Goal: Information Seeking & Learning: Learn about a topic

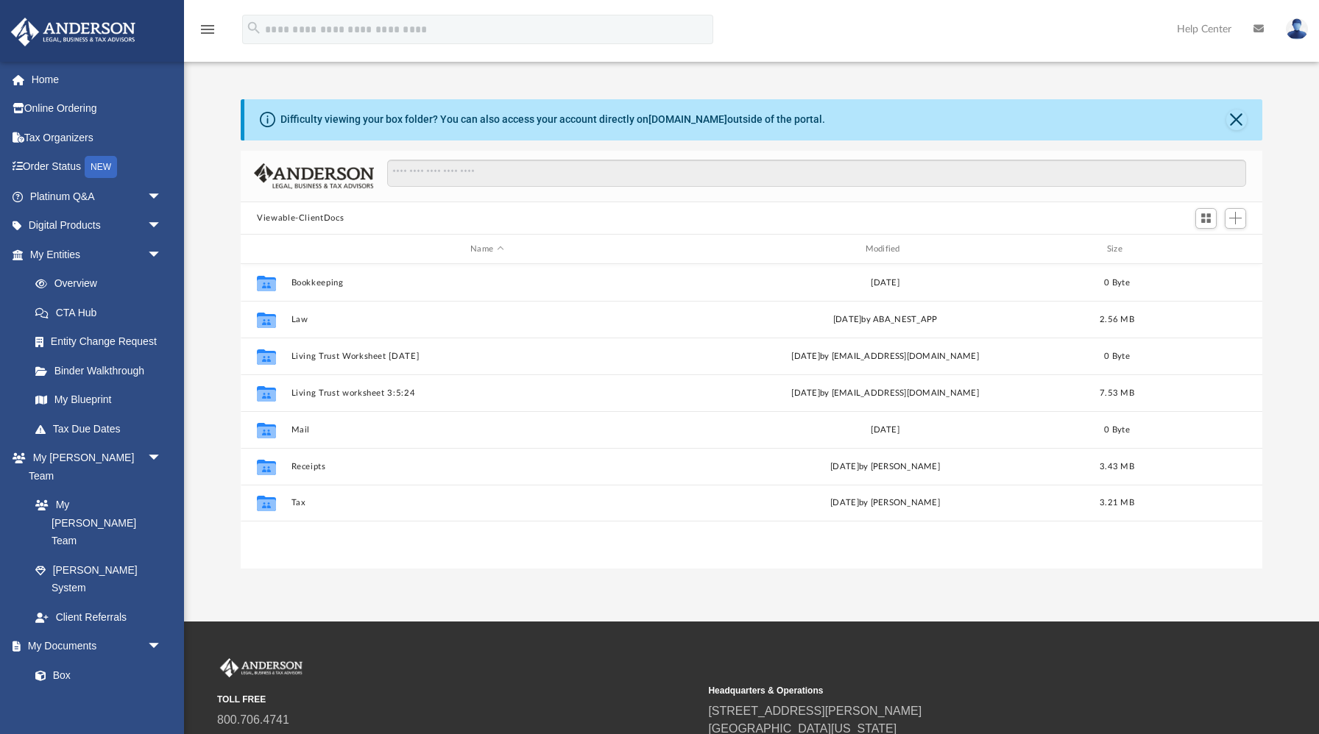
scroll to position [334, 1021]
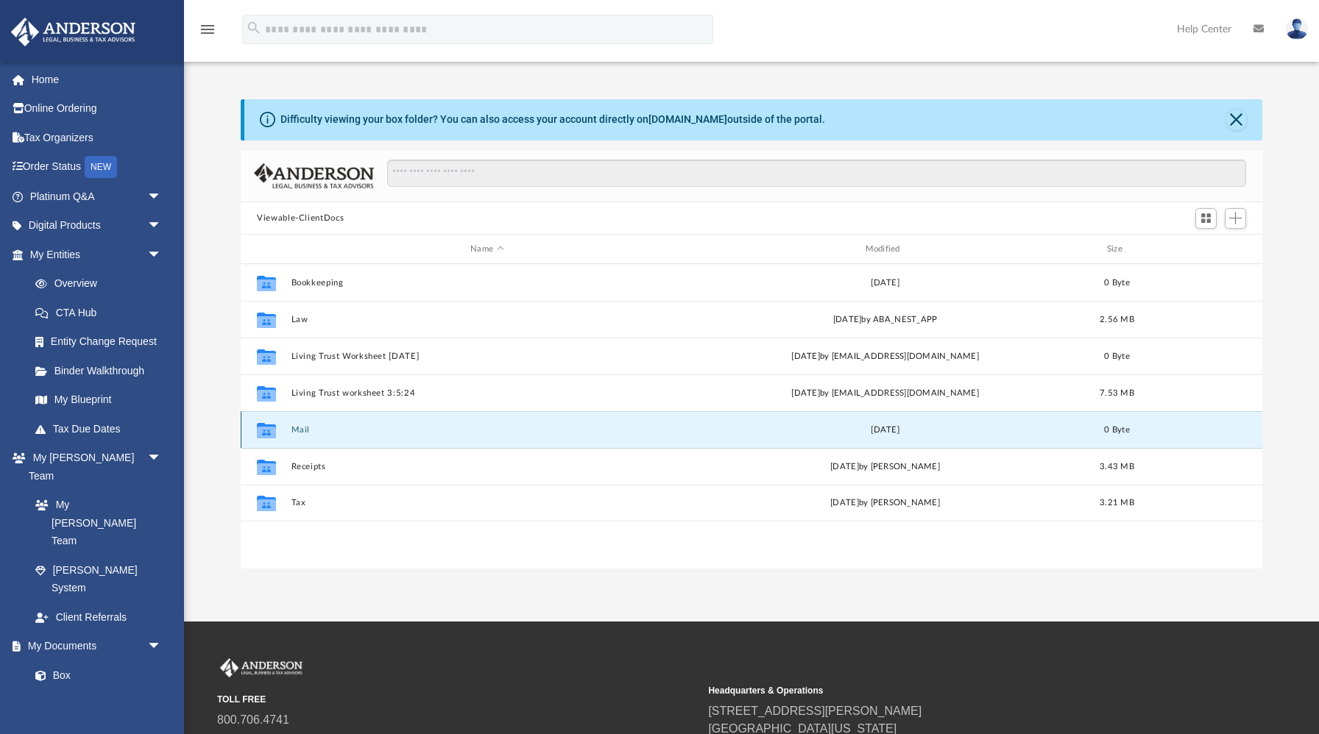
click at [302, 425] on button "Mail" at bounding box center [487, 430] width 392 height 10
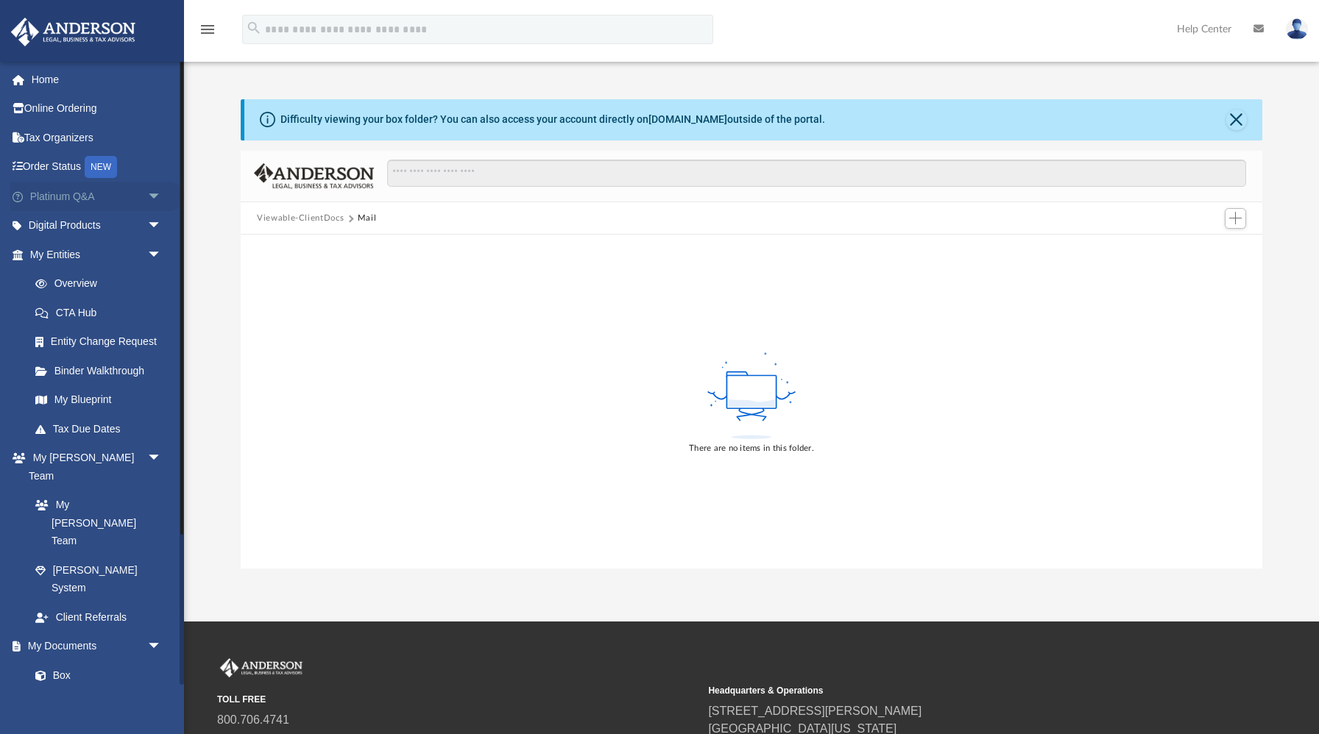
click at [86, 195] on link "Platinum Q&A arrow_drop_down" at bounding box center [97, 196] width 174 height 29
click at [159, 191] on span "arrow_drop_down" at bounding box center [161, 197] width 29 height 30
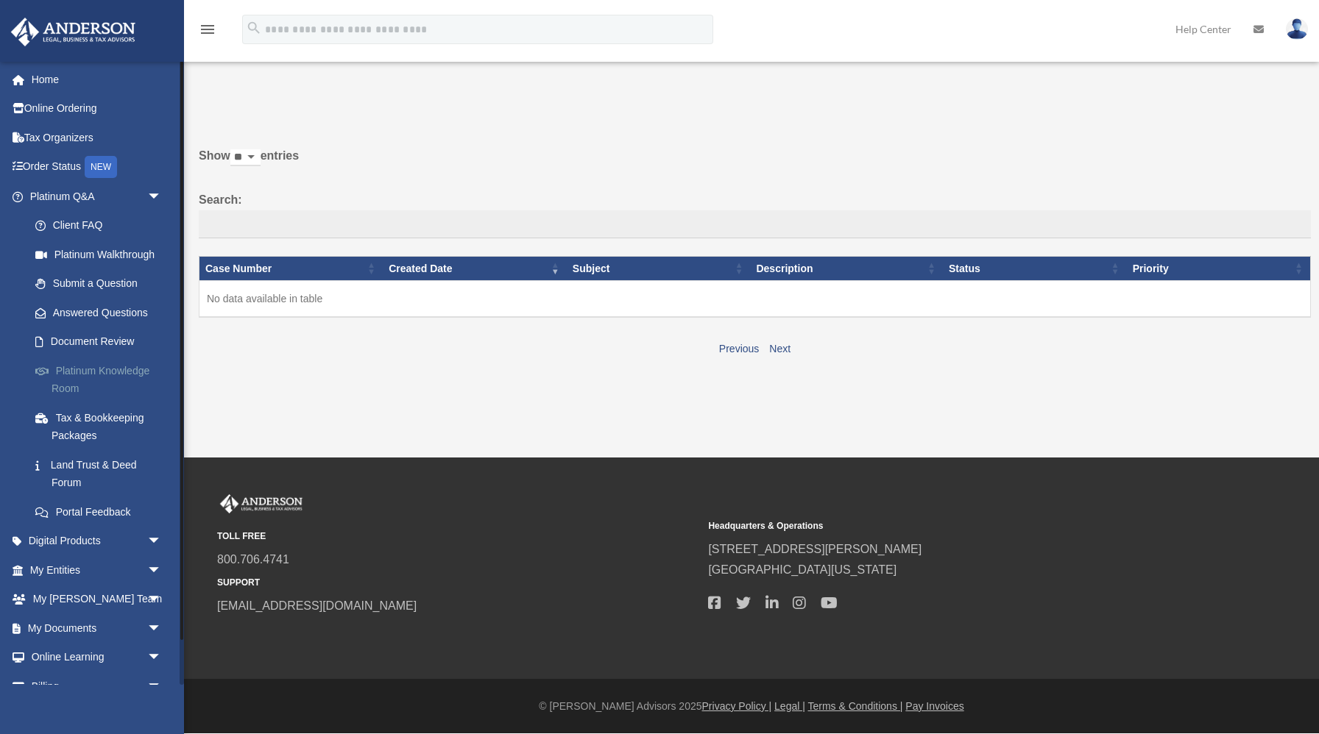
click at [107, 369] on link "Platinum Knowledge Room" at bounding box center [102, 379] width 163 height 47
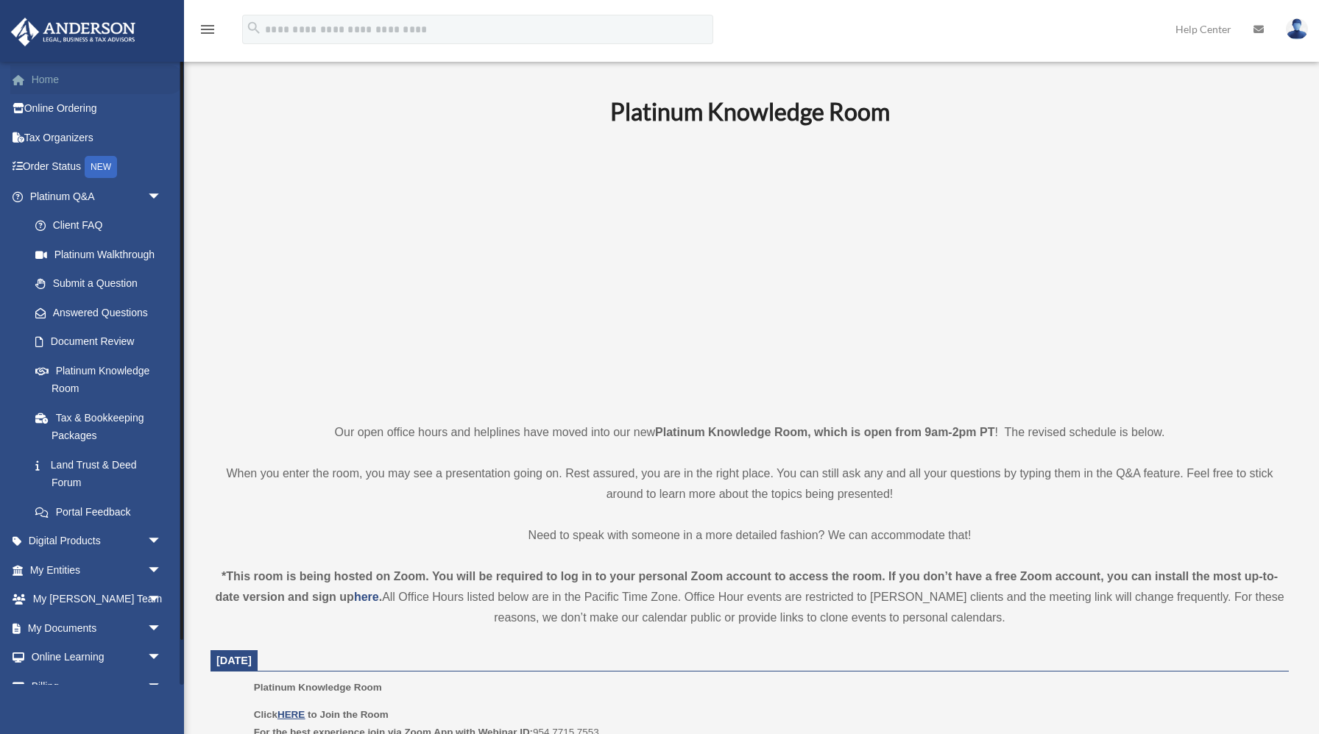
click at [40, 80] on link "Home" at bounding box center [97, 79] width 174 height 29
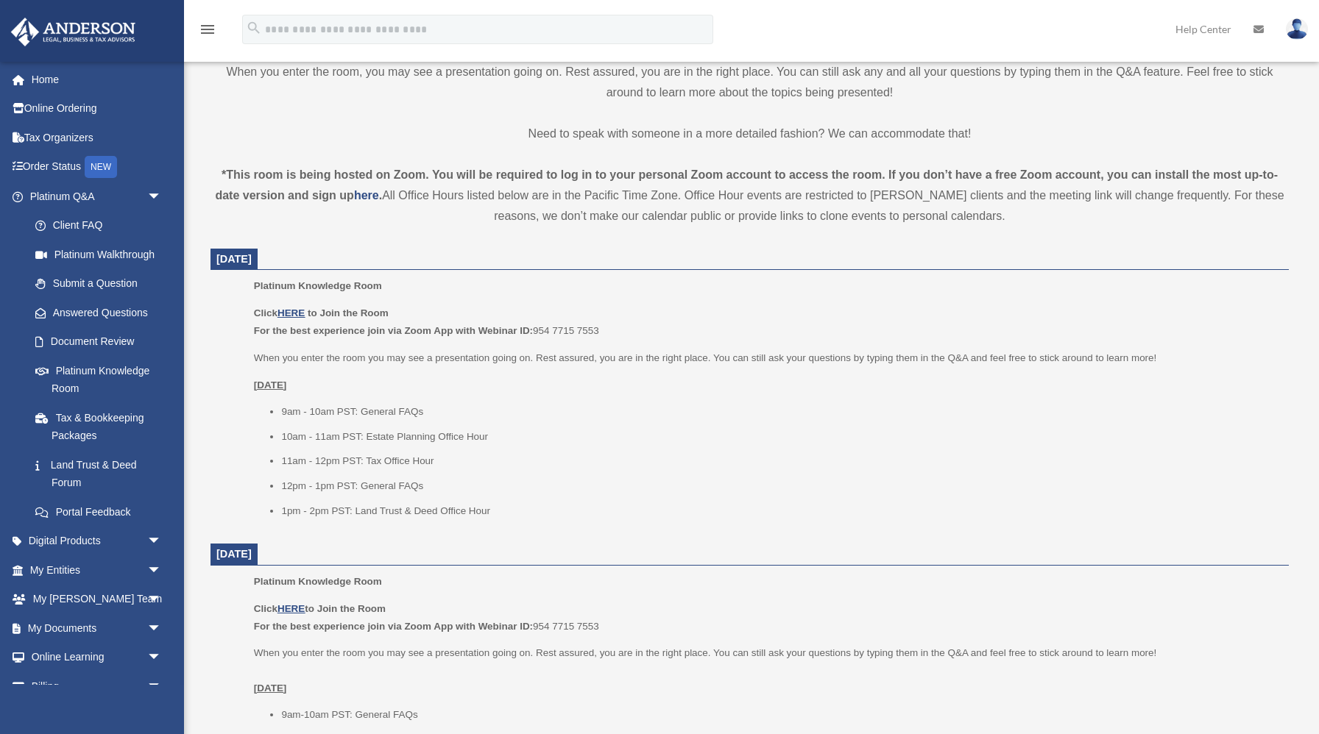
scroll to position [406, 0]
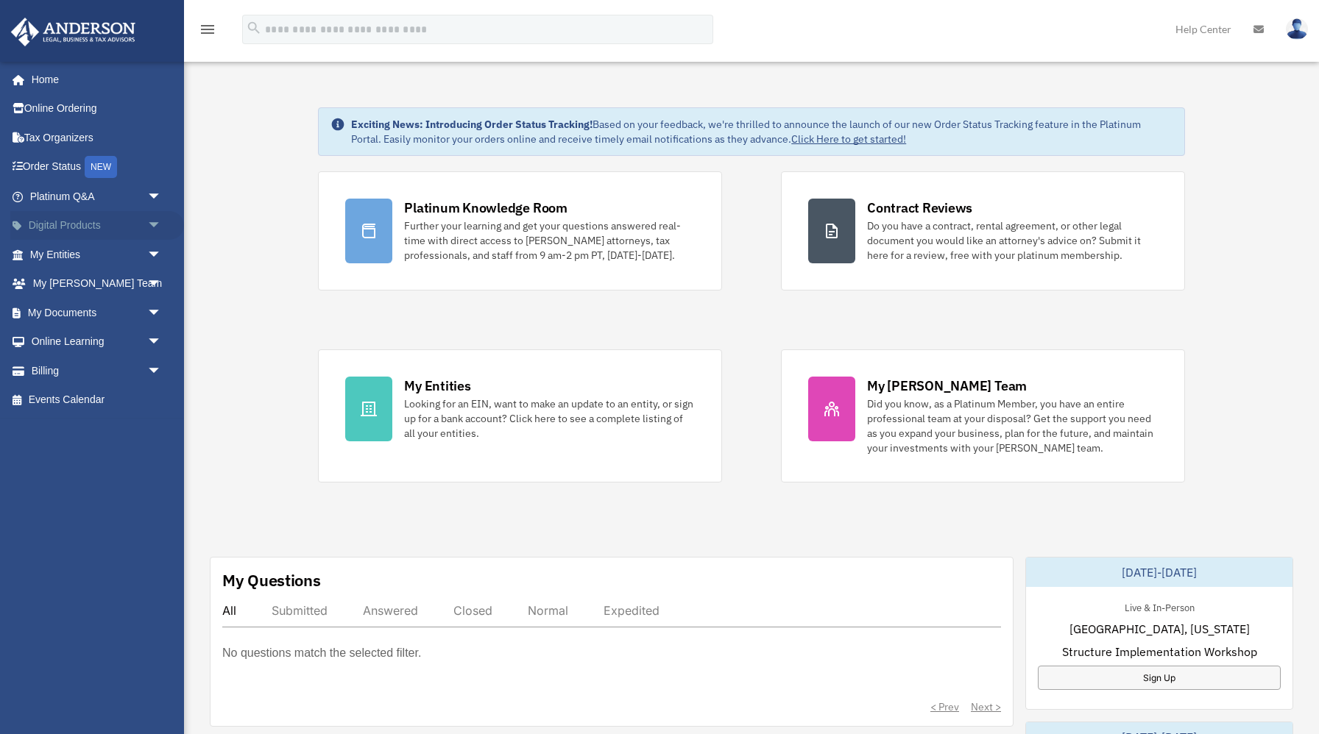
click at [98, 227] on link "Digital Products arrow_drop_down" at bounding box center [97, 225] width 174 height 29
click at [154, 195] on span "arrow_drop_down" at bounding box center [161, 197] width 29 height 30
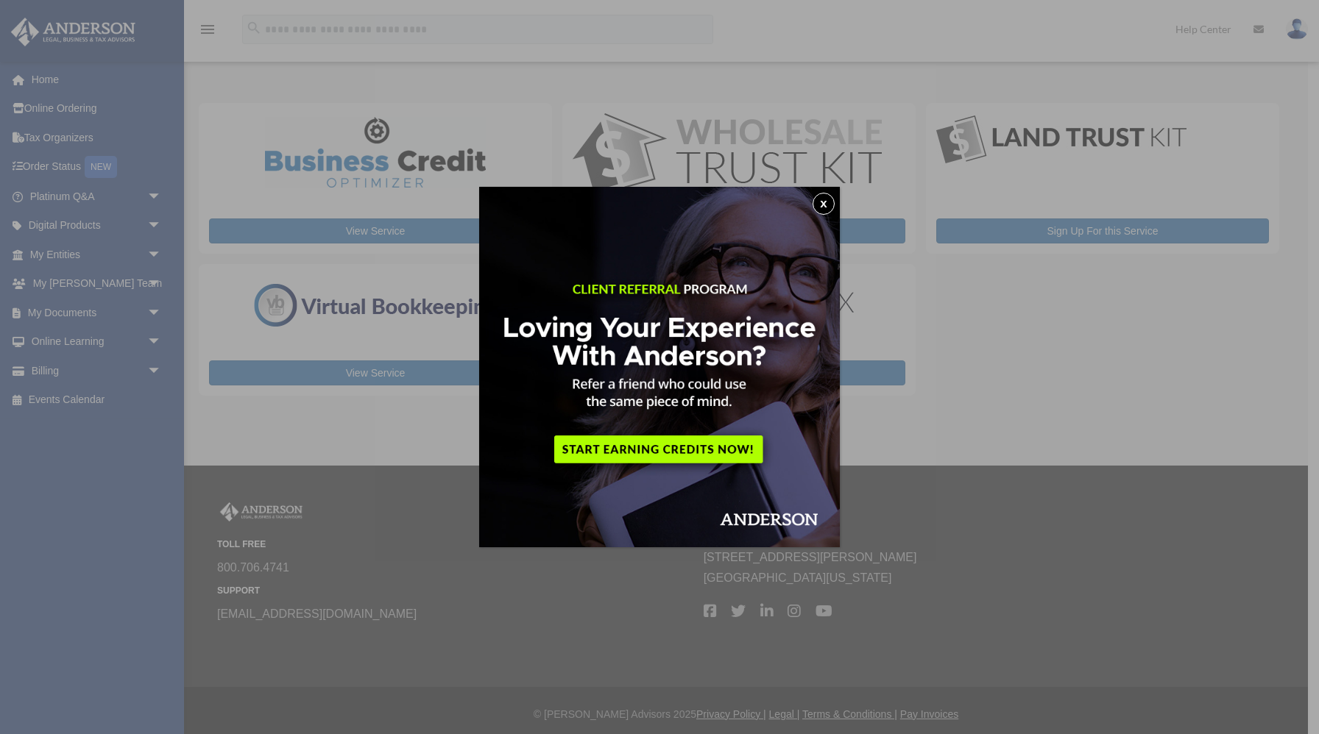
click at [154, 194] on div "x" at bounding box center [659, 367] width 1319 height 734
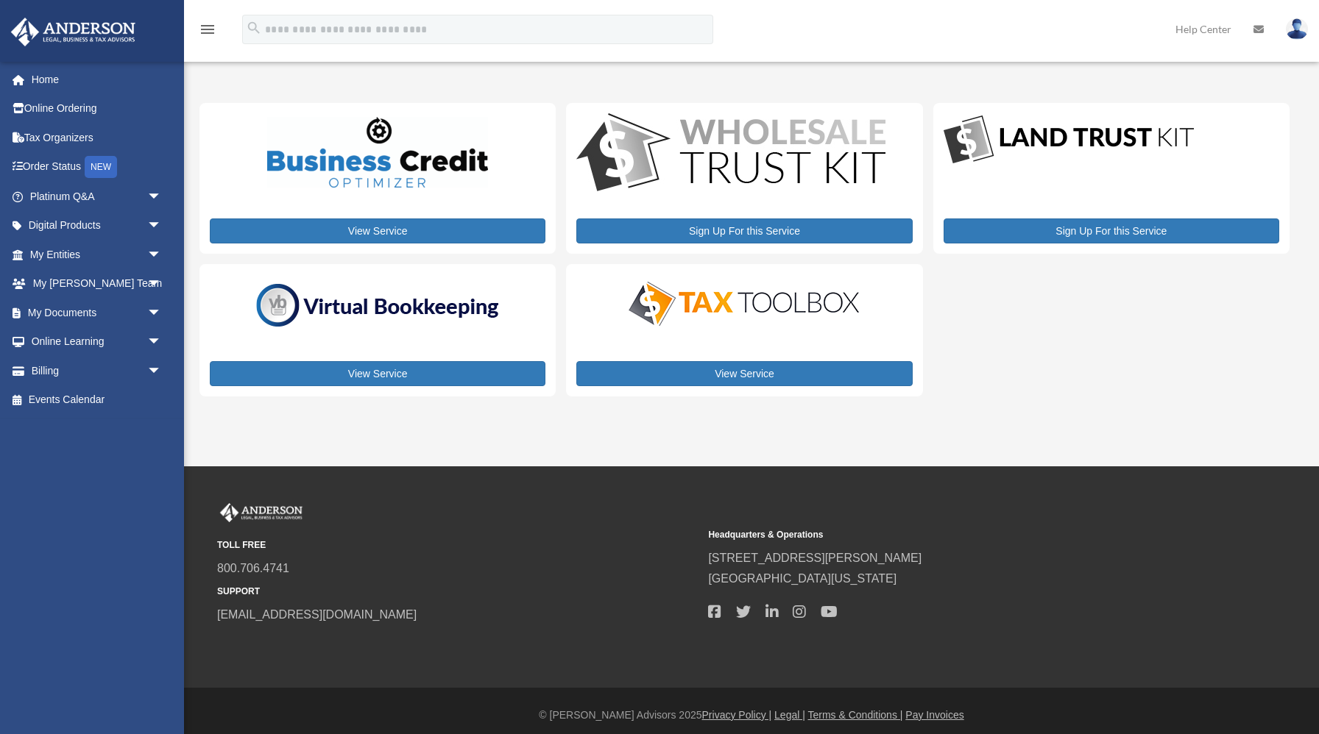
click at [154, 194] on span "arrow_drop_down" at bounding box center [161, 197] width 29 height 30
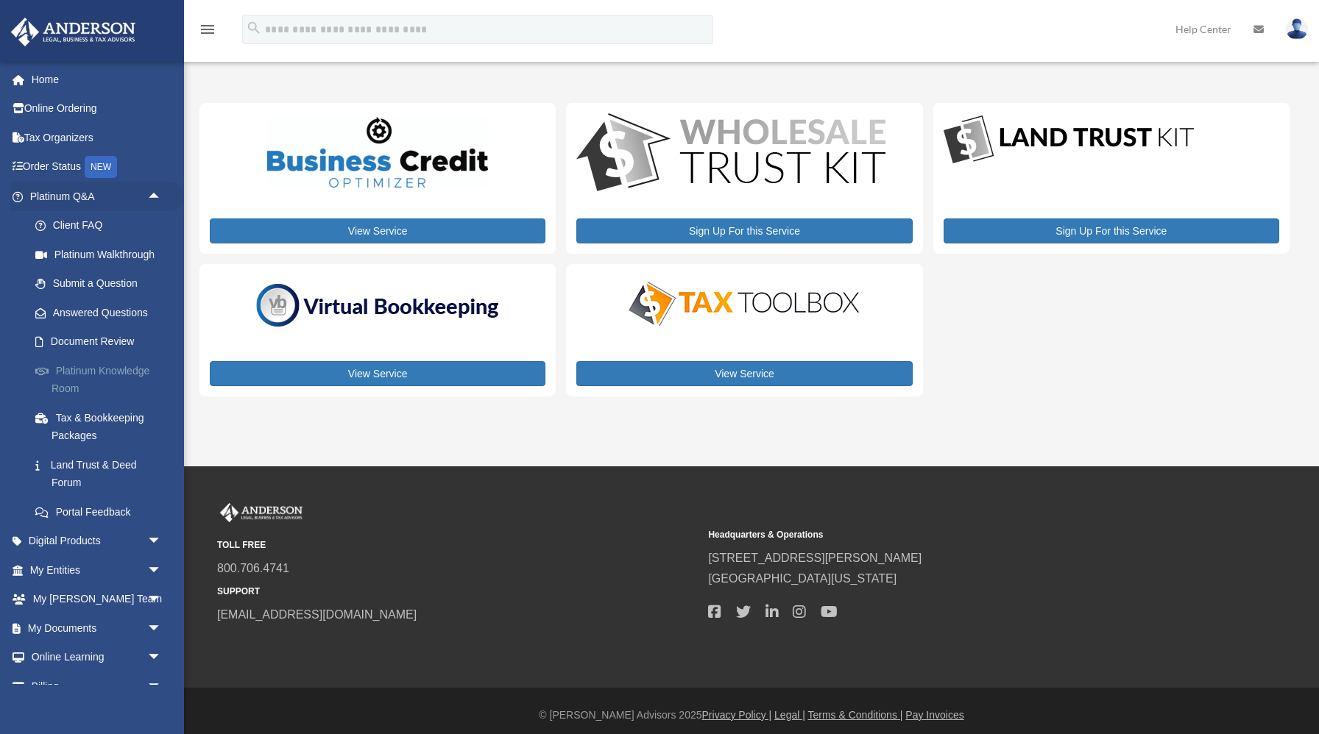
click at [101, 375] on link "Platinum Knowledge Room" at bounding box center [102, 379] width 163 height 47
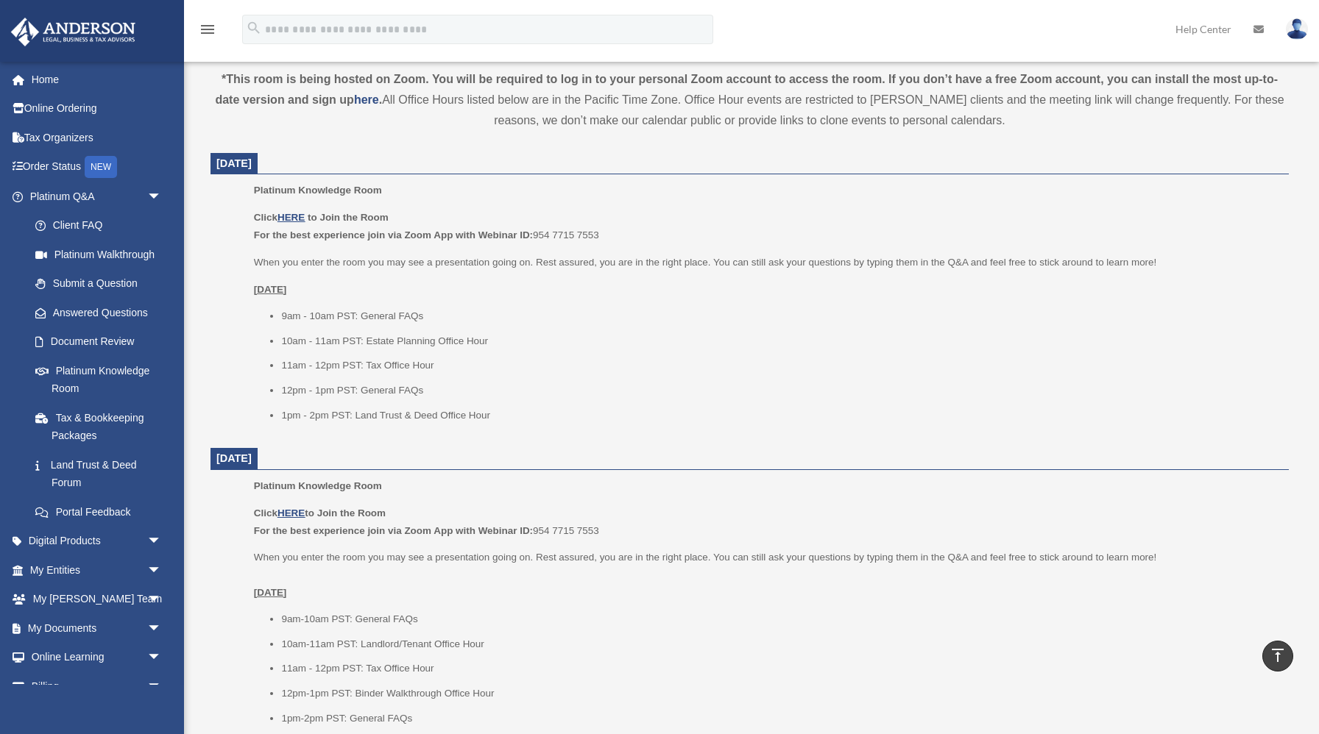
scroll to position [496, 0]
click at [417, 316] on li "9am - 10am PST: General FAQs" at bounding box center [779, 318] width 997 height 18
click at [291, 215] on u "HERE" at bounding box center [290, 218] width 27 height 11
click at [297, 216] on u "HERE" at bounding box center [290, 218] width 27 height 11
